Goal: Obtain resource: Download file/media

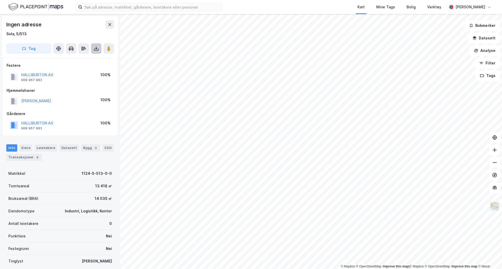
click at [97, 50] on icon at bounding box center [96, 50] width 4 height 2
click at [90, 59] on div "Last ned grunnbok" at bounding box center [74, 59] width 56 height 8
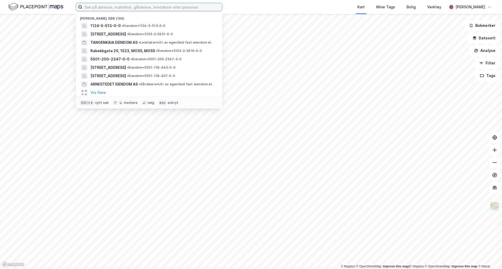
click at [192, 11] on input at bounding box center [152, 7] width 140 height 8
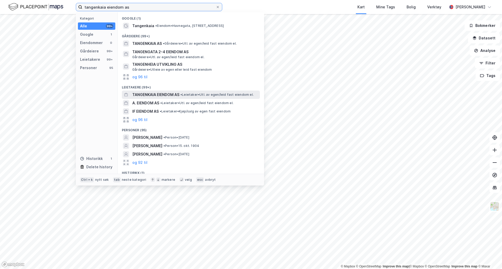
type input "tangenkaia eiendom as"
click at [144, 95] on span "TANGENKAIA EIENDOM AS" at bounding box center [155, 95] width 47 height 6
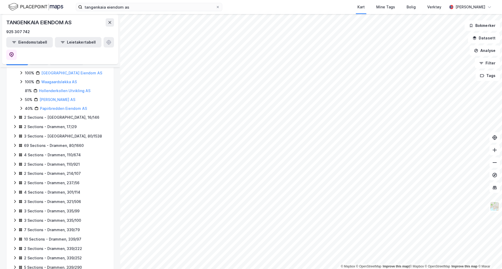
scroll to position [155, 0]
